Goal: Check status

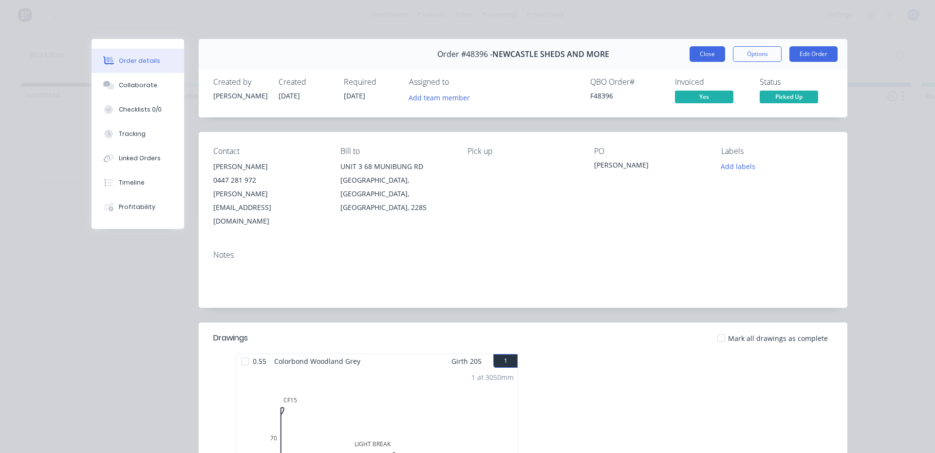
click at [697, 54] on button "Close" at bounding box center [708, 54] width 36 height 16
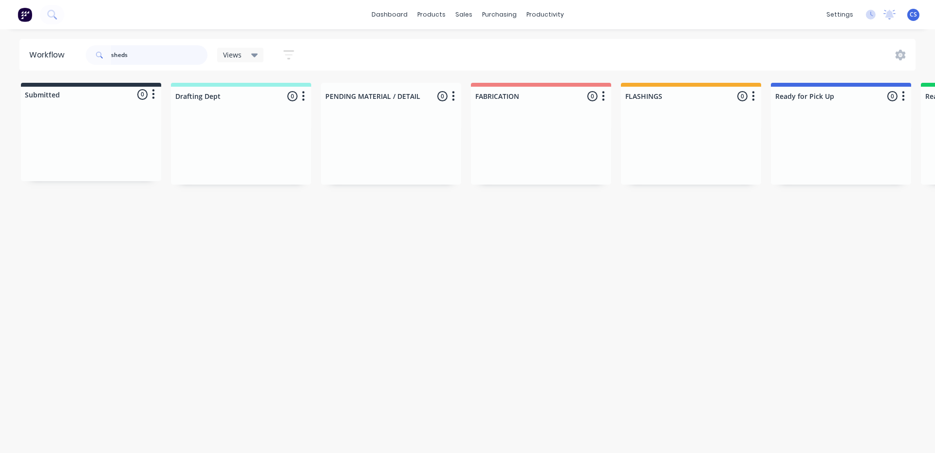
drag, startPoint x: 138, startPoint y: 55, endPoint x: 110, endPoint y: 55, distance: 28.7
click at [110, 55] on div "sheds" at bounding box center [147, 54] width 122 height 19
type input "sjh"
click at [791, 149] on p "PO #[PERSON_NAME] RESIDENCE" at bounding box center [825, 152] width 90 height 9
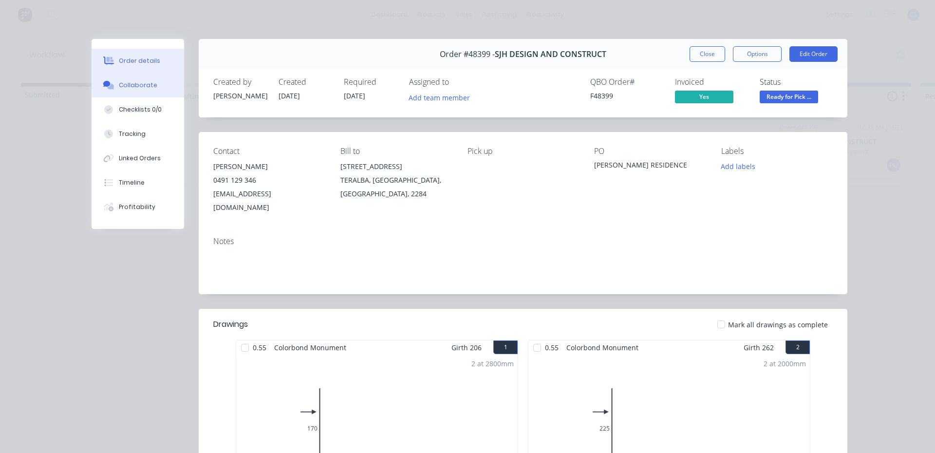
click at [142, 86] on div "Collaborate" at bounding box center [138, 85] width 38 height 9
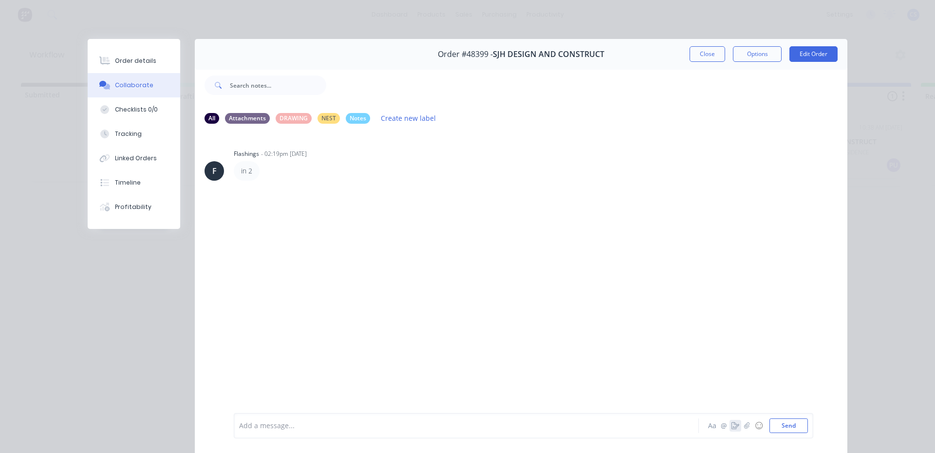
click at [730, 426] on button "button" at bounding box center [736, 426] width 12 height 12
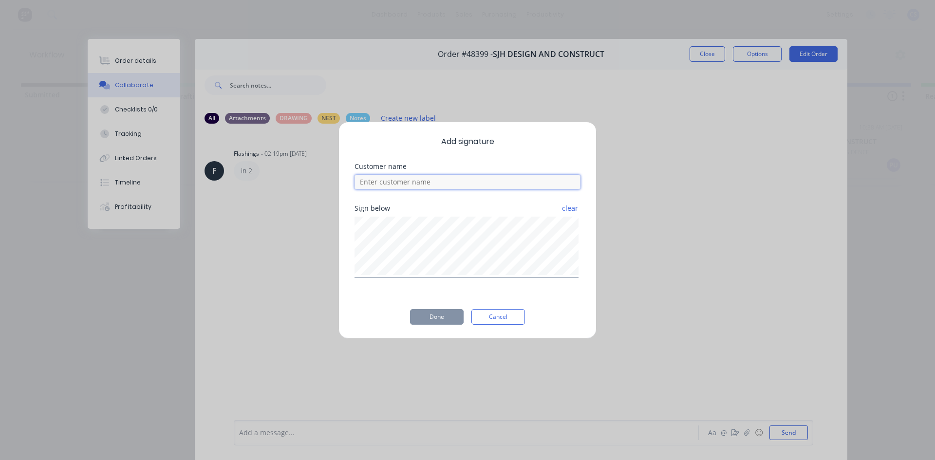
click at [481, 188] on input at bounding box center [468, 182] width 226 height 15
type input "[PERSON_NAME]"
click at [438, 313] on button "Done" at bounding box center [437, 317] width 54 height 16
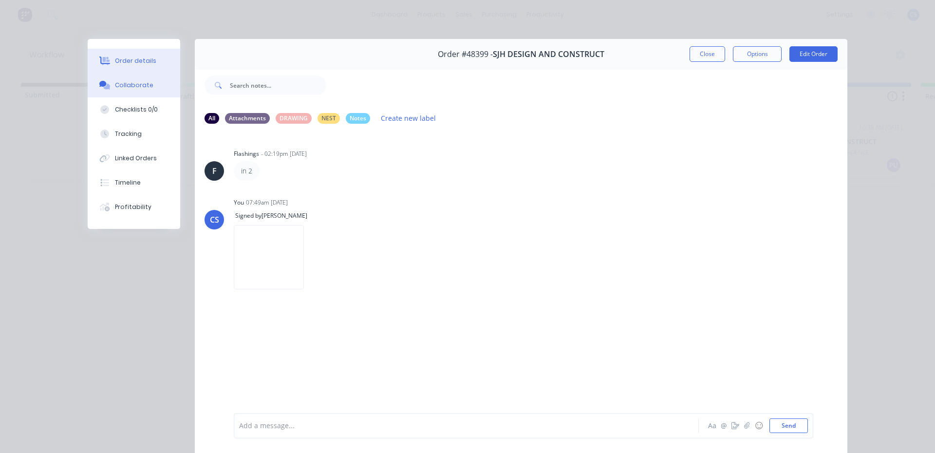
click at [133, 57] on div "Order details" at bounding box center [135, 61] width 41 height 9
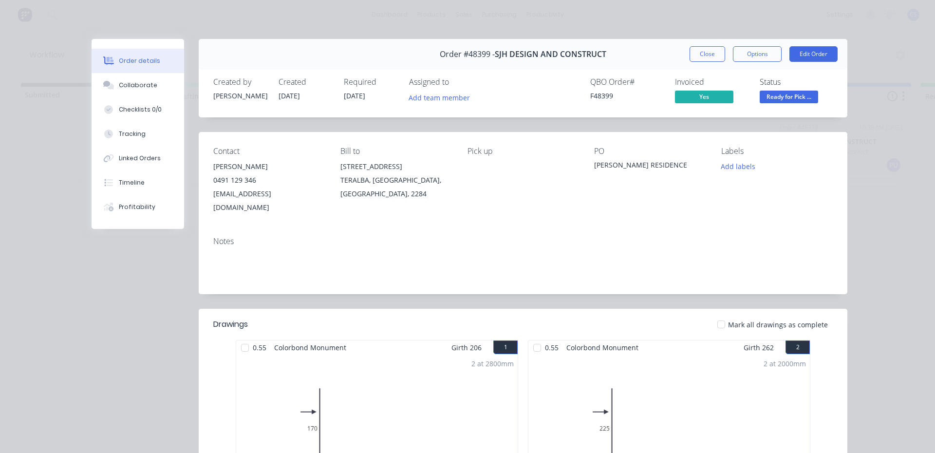
click at [780, 97] on span "Ready for Pick ..." at bounding box center [789, 97] width 58 height 12
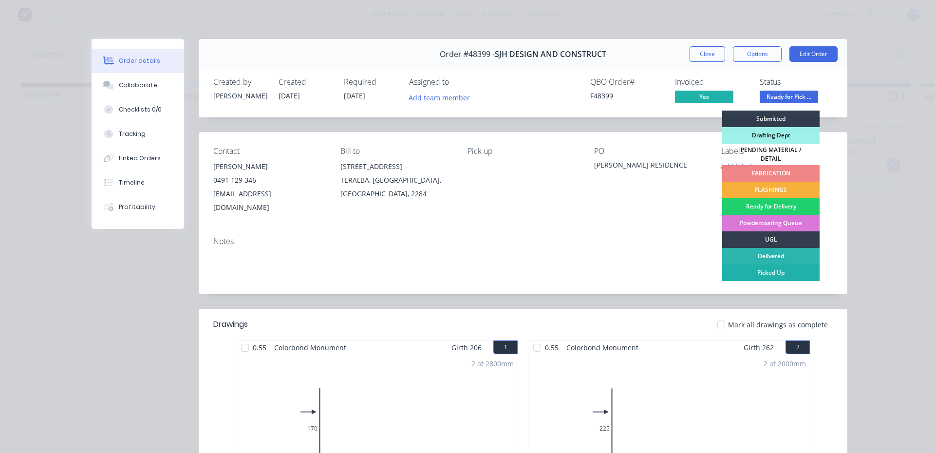
click at [777, 266] on div "Picked Up" at bounding box center [770, 273] width 97 height 17
